Goal: Task Accomplishment & Management: Manage account settings

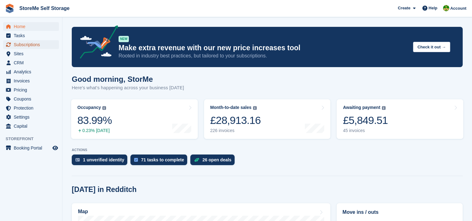
click at [22, 45] on span "Subscriptions" at bounding box center [32, 44] width 37 height 9
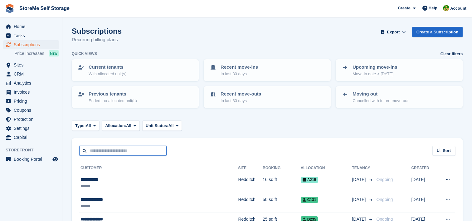
click at [130, 149] on input "text" at bounding box center [122, 151] width 87 height 10
type input "****"
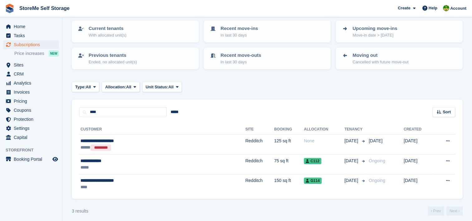
scroll to position [42, 0]
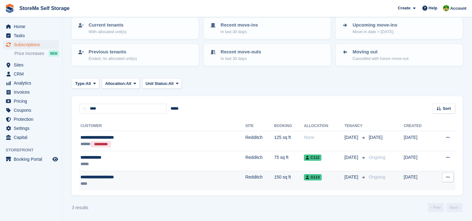
click at [245, 177] on td "Redditch" at bounding box center [259, 181] width 29 height 20
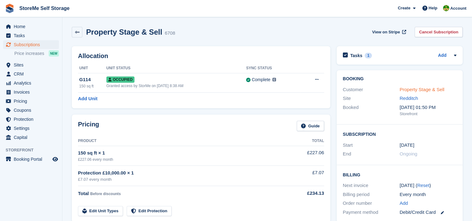
click at [413, 90] on link "Property Stage & Sell" at bounding box center [422, 89] width 45 height 5
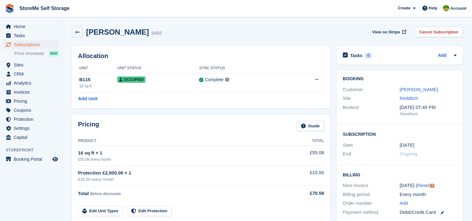
click at [284, 25] on div "Ryan Dunscombe 5492 View on Stripe Cancel Subscription" at bounding box center [267, 33] width 397 height 19
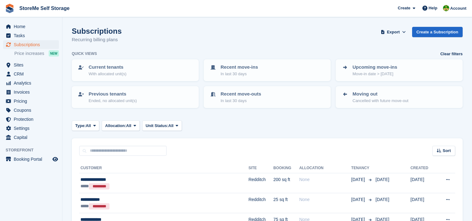
scroll to position [946, 0]
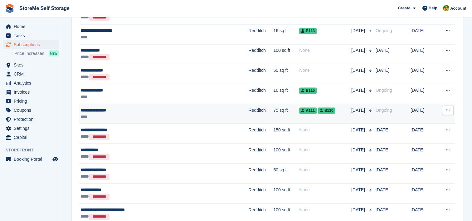
click at [248, 111] on td "Redditch" at bounding box center [260, 114] width 25 height 20
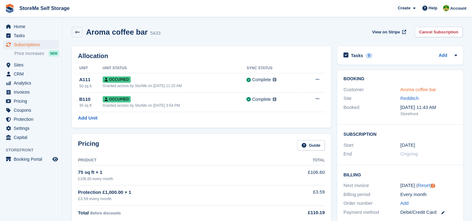
click at [421, 91] on link "Aroma coffee bar" at bounding box center [418, 89] width 36 height 5
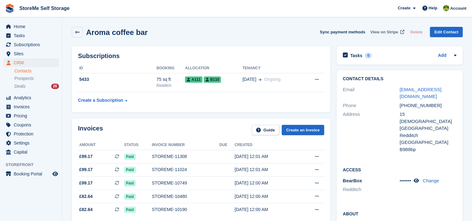
click at [395, 32] on span "View on Stripe" at bounding box center [384, 32] width 28 height 6
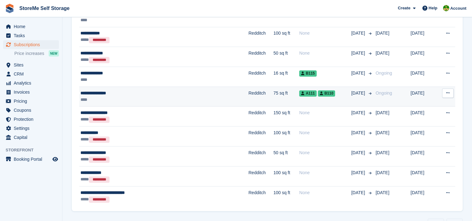
scroll to position [977, 0]
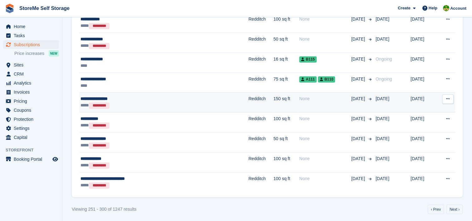
click at [248, 95] on td "Redditch" at bounding box center [260, 102] width 25 height 20
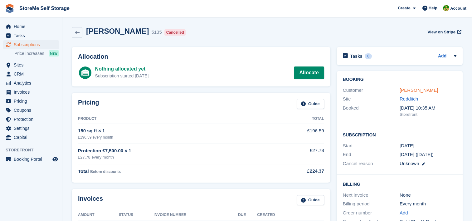
click at [419, 91] on link "[PERSON_NAME]" at bounding box center [419, 89] width 38 height 5
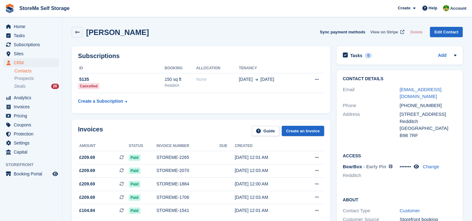
click at [386, 32] on span "View on Stripe" at bounding box center [384, 32] width 28 height 6
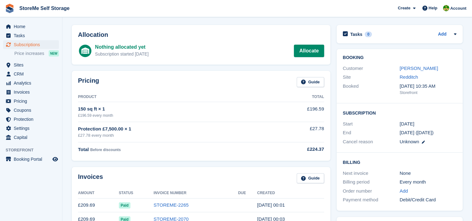
scroll to position [31, 0]
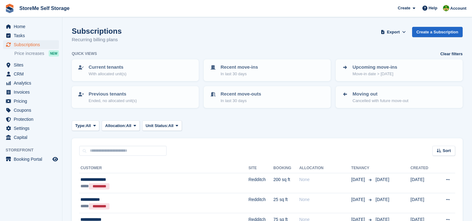
scroll to position [977, 0]
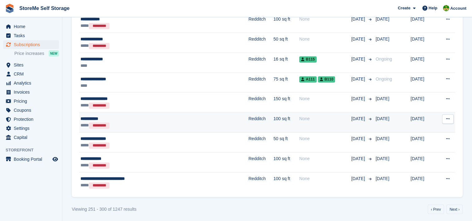
click at [175, 119] on div "**********" at bounding box center [139, 118] width 116 height 7
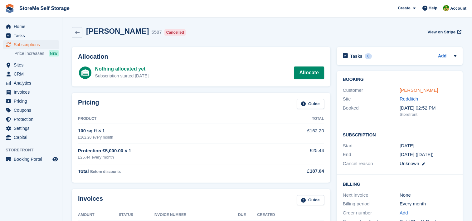
click at [411, 90] on link "[PERSON_NAME]" at bounding box center [419, 89] width 38 height 5
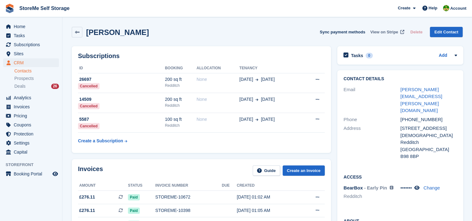
click at [391, 31] on span "View on Stripe" at bounding box center [384, 32] width 28 height 6
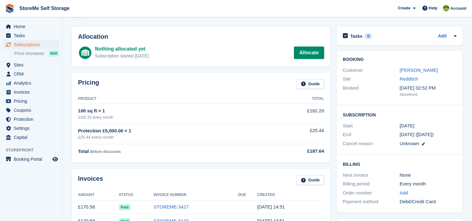
scroll to position [31, 0]
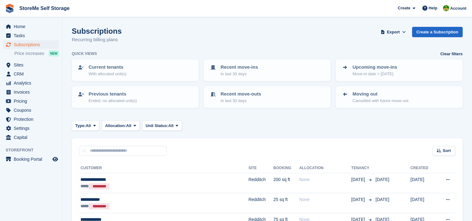
scroll to position [977, 0]
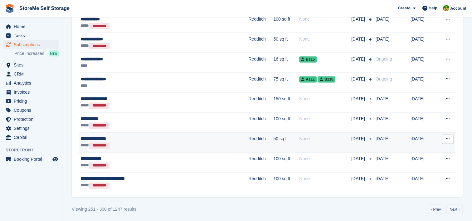
click at [188, 142] on div "**** *********" at bounding box center [139, 145] width 116 height 7
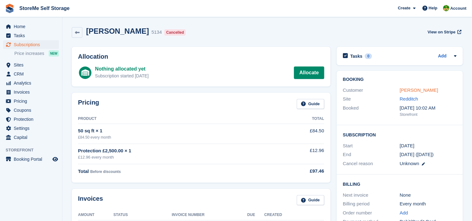
click at [405, 88] on link "[PERSON_NAME]" at bounding box center [419, 89] width 38 height 5
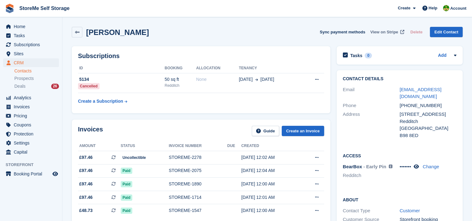
click at [388, 32] on span "View on Stripe" at bounding box center [384, 32] width 28 height 6
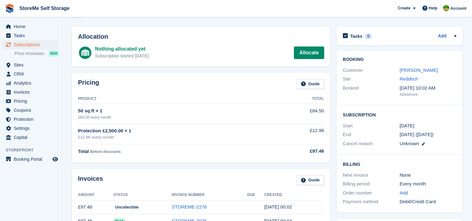
scroll to position [31, 0]
